Goal: Task Accomplishment & Management: Use online tool/utility

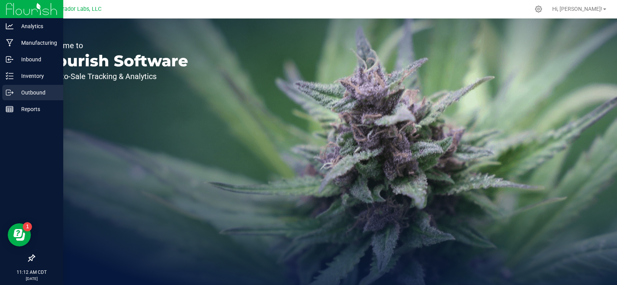
click at [30, 95] on p "Outbound" at bounding box center [37, 92] width 46 height 9
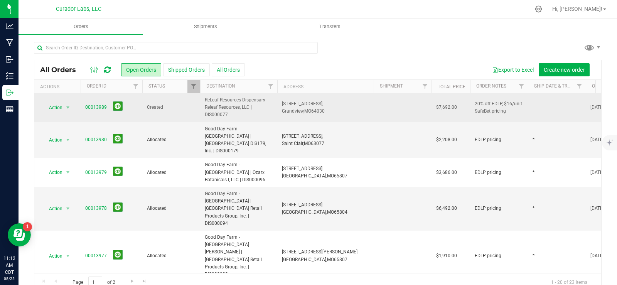
drag, startPoint x: 83, startPoint y: 105, endPoint x: 453, endPoint y: 109, distance: 369.5
click at [457, 110] on tr "Action Action Cancel order Change facility Clone order Edit order Mark as fully…" at bounding box center [416, 107] width 764 height 29
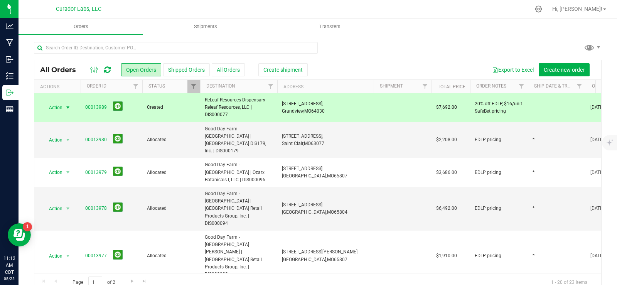
copy tr "00013989 Created ReLeaf Resources Dispensary | Releaf Resources, LLC | DIS00007…"
click at [192, 107] on span "Created" at bounding box center [171, 107] width 49 height 7
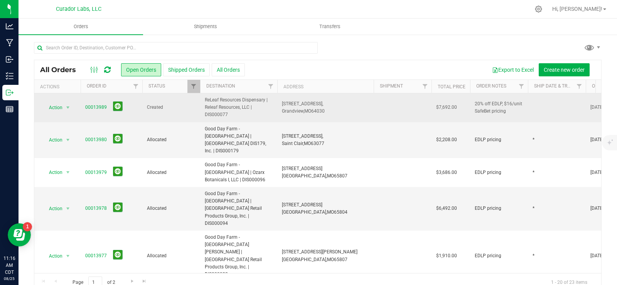
drag, startPoint x: 204, startPoint y: 97, endPoint x: 240, endPoint y: 115, distance: 40.9
click at [240, 115] on td "ReLeaf Resources Dispensary | Releaf Resources, LLC | DIS000077" at bounding box center [238, 107] width 77 height 29
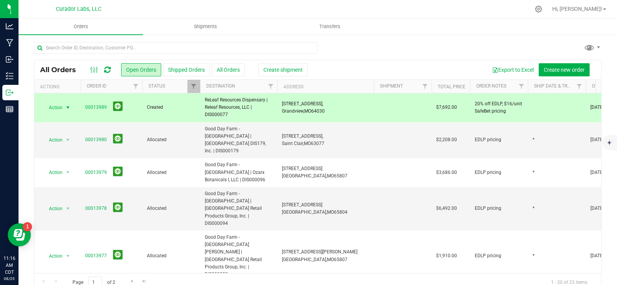
copy span "ReLeaf Resources Dispensary | Releaf Resources, LLC | DIS000077"
drag, startPoint x: 282, startPoint y: 104, endPoint x: 327, endPoint y: 108, distance: 45.7
click at [327, 108] on td "[STREET_ADDRESS], [GEOGRAPHIC_DATA], [GEOGRAPHIC_DATA] 64030" at bounding box center [325, 107] width 96 height 29
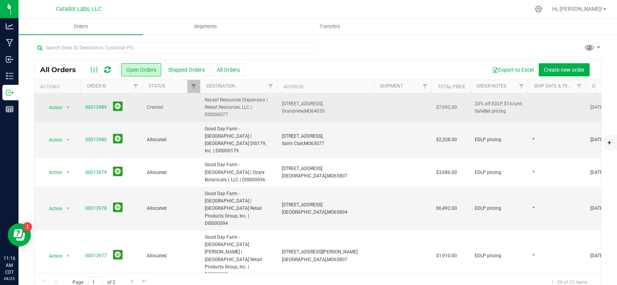
copy span "[STREET_ADDRESS]"
click at [542, 104] on td at bounding box center [557, 107] width 58 height 29
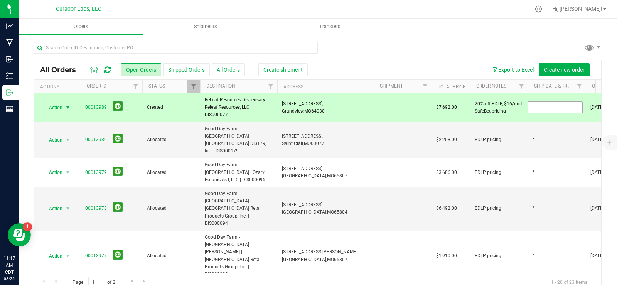
type input "*"
click at [380, 52] on div at bounding box center [318, 51] width 568 height 18
